Goal: Information Seeking & Learning: Learn about a topic

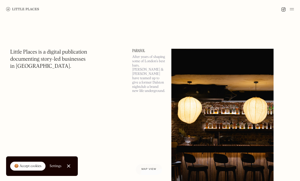
click at [295, 15] on div at bounding box center [150, 9] width 300 height 18
click at [229, 49] on img at bounding box center [223, 129] width 102 height 160
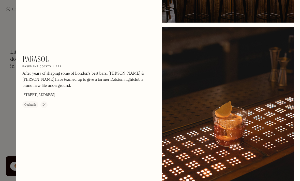
scroll to position [148, 0]
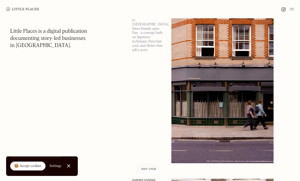
scroll to position [221, 0]
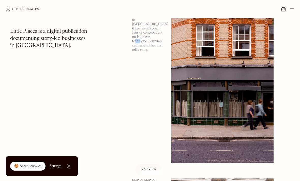
click at [257, 90] on img at bounding box center [223, 83] width 102 height 160
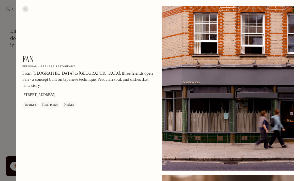
click at [27, 7] on div at bounding box center [25, 9] width 6 height 6
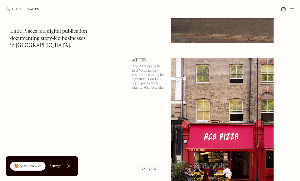
scroll to position [1367, 0]
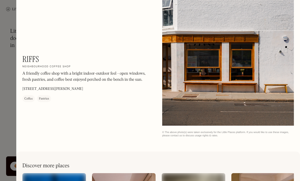
scroll to position [382, 0]
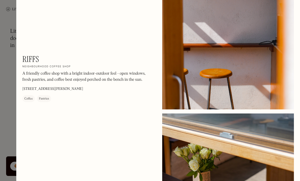
click at [6, 65] on div at bounding box center [150, 90] width 300 height 181
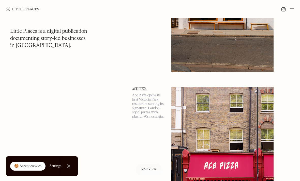
click at [39, 171] on link "🍪 Accept cookies" at bounding box center [27, 166] width 35 height 9
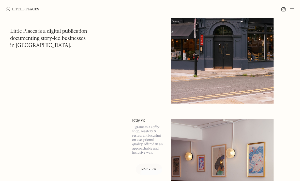
scroll to position [2933, 0]
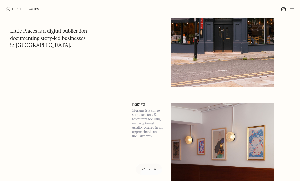
click at [293, 10] on img at bounding box center [292, 9] width 4 height 6
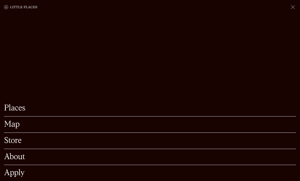
click at [188, 113] on link "Places" at bounding box center [150, 109] width 292 height 8
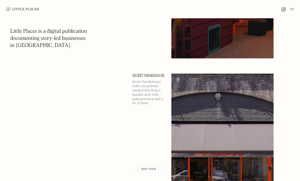
scroll to position [4180, 0]
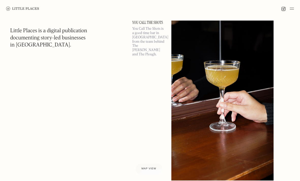
scroll to position [9063, 0]
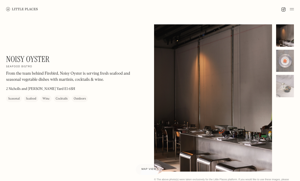
click at [289, 62] on div at bounding box center [285, 61] width 18 height 22
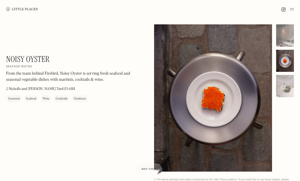
click at [289, 89] on div at bounding box center [285, 86] width 18 height 22
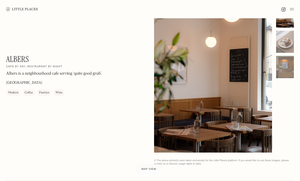
scroll to position [16, 0]
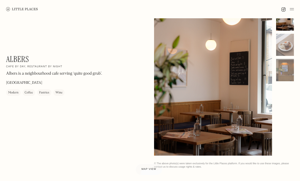
click at [157, 175] on div at bounding box center [149, 169] width 27 height 11
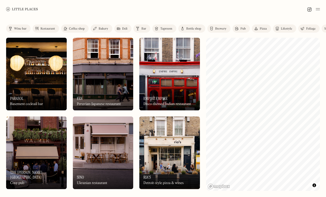
scroll to position [2, 0]
click at [53, 27] on div "Restaurant" at bounding box center [47, 28] width 15 height 3
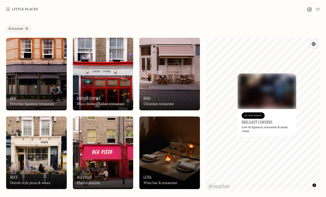
click at [239, 119] on div "On Our Radar Brilliant Corners Low-lit Japanese restaurant & music venue" at bounding box center [266, 123] width 59 height 28
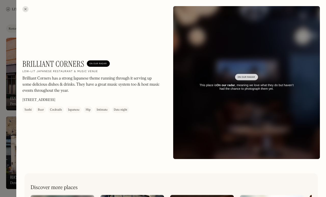
click at [25, 8] on div at bounding box center [25, 9] width 6 height 6
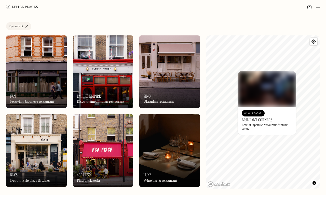
scroll to position [2, 0]
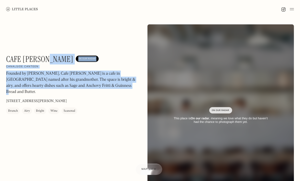
click at [27, 57] on h1 "Cafe [PERSON_NAME]" at bounding box center [39, 59] width 67 height 10
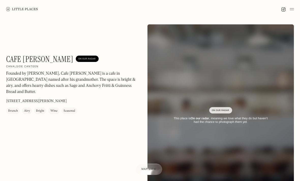
click at [91, 38] on div "Cafe [PERSON_NAME] On Our Radar Canalside canteen Founded by [PERSON_NAME], Caf…" at bounding box center [150, 115] width 300 height 195
copy h1 "Cafe [PERSON_NAME]"
